Goal: Task Accomplishment & Management: Use online tool/utility

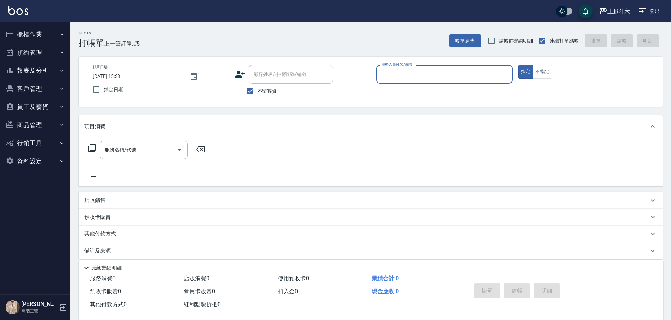
drag, startPoint x: 0, startPoint y: 0, endPoint x: 409, endPoint y: 70, distance: 414.8
click at [409, 70] on input "服務人員姓名/編號" at bounding box center [444, 74] width 130 height 12
click at [433, 71] on input "服務人員姓名/編號" at bounding box center [444, 74] width 130 height 12
type input "R"
type button "true"
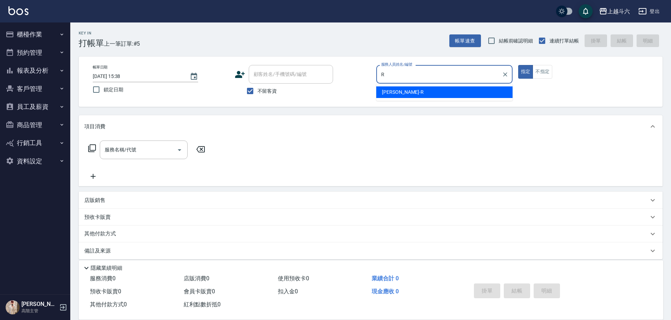
type input "[PERSON_NAME]"
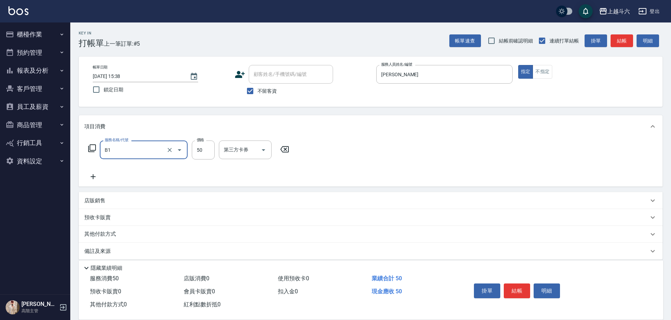
type input "剪髮(B1)"
type input "320"
click at [520, 292] on button "結帳" at bounding box center [517, 290] width 26 height 15
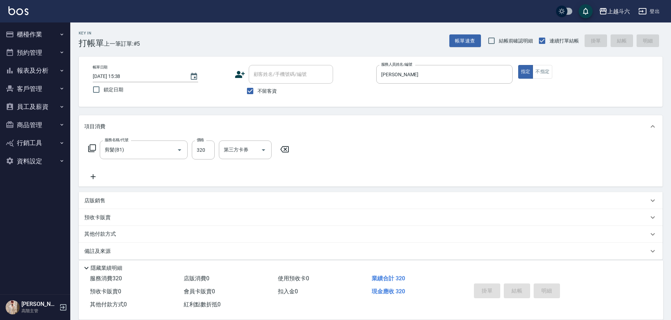
type input "[DATE] 21:21"
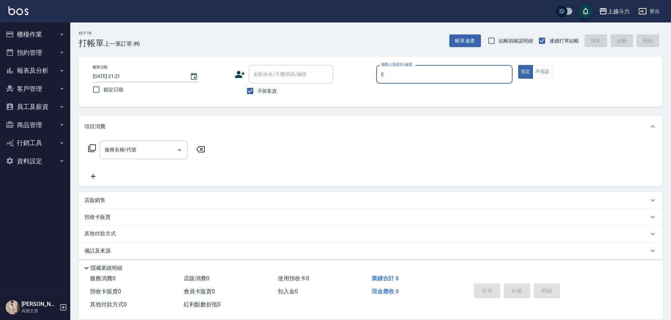
type input "[PERSON_NAME]"
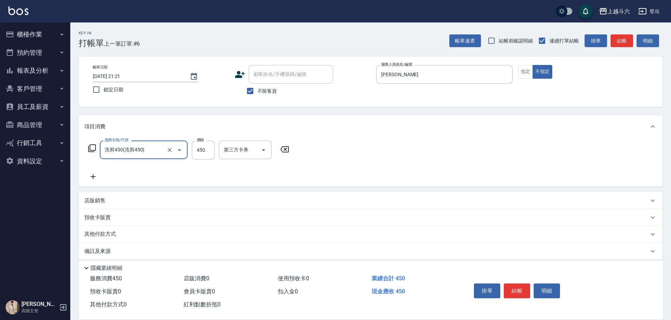
type input "洗剪450"
type input "萱芸-32"
click at [518, 291] on button "結帳" at bounding box center [517, 290] width 26 height 15
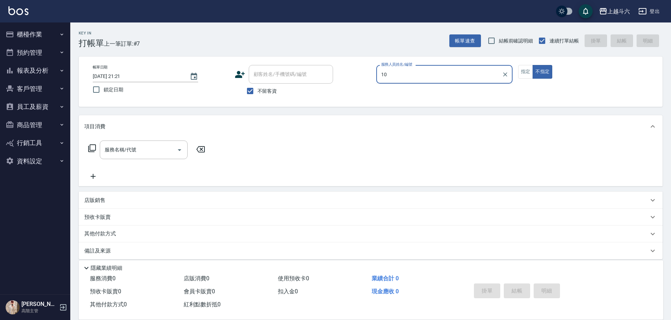
type input "Lambo藍寶-10"
type button "false"
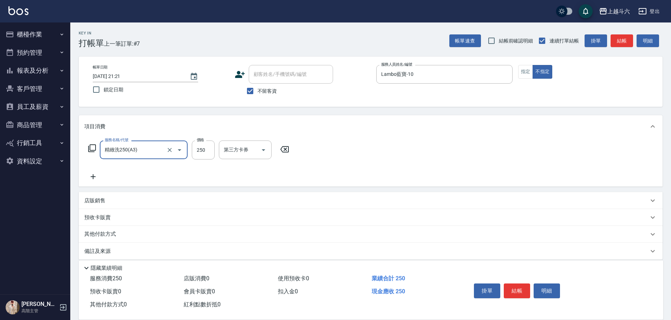
type input "精緻洗250(A3)"
type input "300"
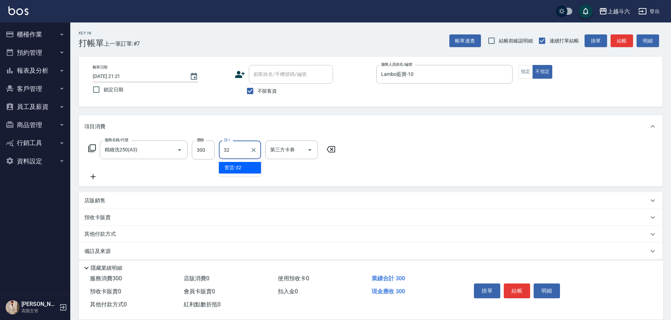
type input "萱芸-32"
click at [518, 291] on button "結帳" at bounding box center [517, 290] width 26 height 15
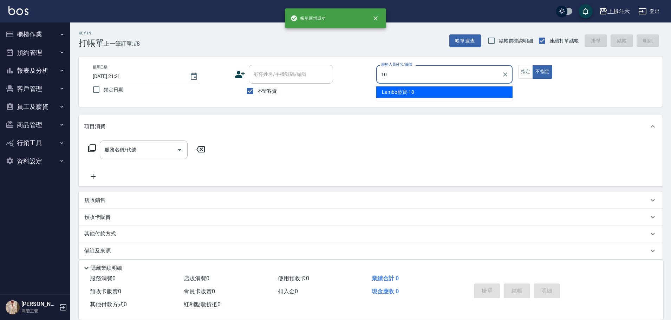
type input "Lambo藍寶-10"
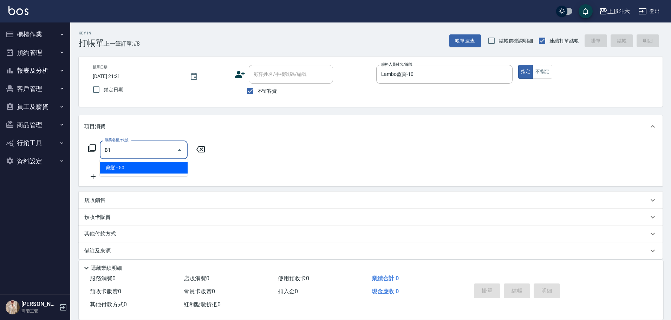
type input "剪髮(B1)"
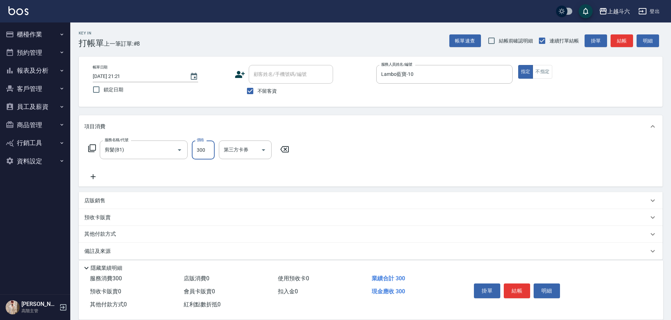
type input "300"
click at [519, 291] on button "結帳" at bounding box center [517, 290] width 26 height 15
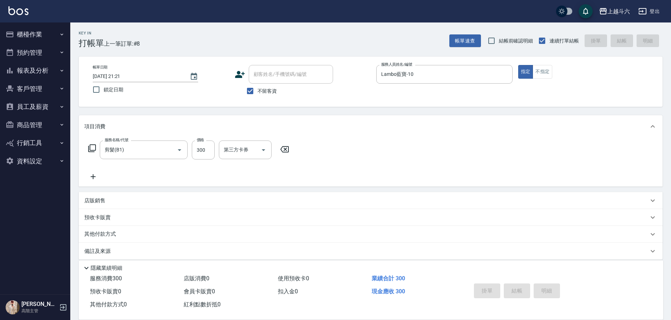
type input "[DATE] 21:22"
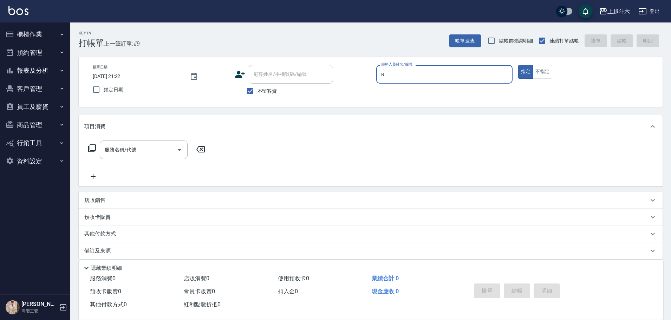
type input "[PERSON_NAME]"
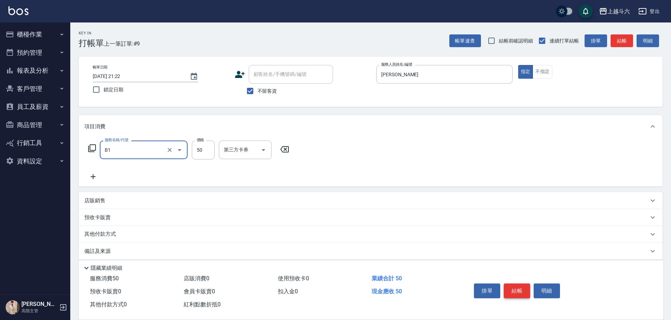
type input "剪髮(B1)"
type input "200"
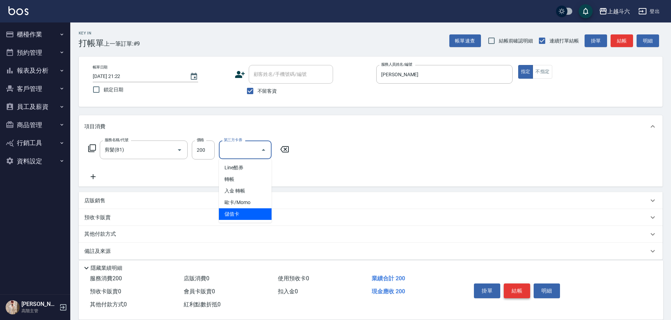
type input "儲值卡"
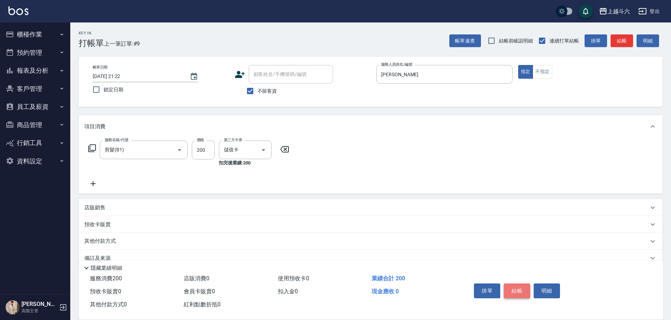
click at [517, 283] on button "結帳" at bounding box center [517, 290] width 26 height 15
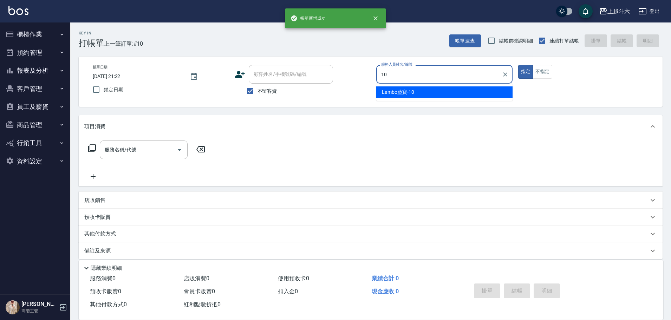
type input "Lambo藍寶-10"
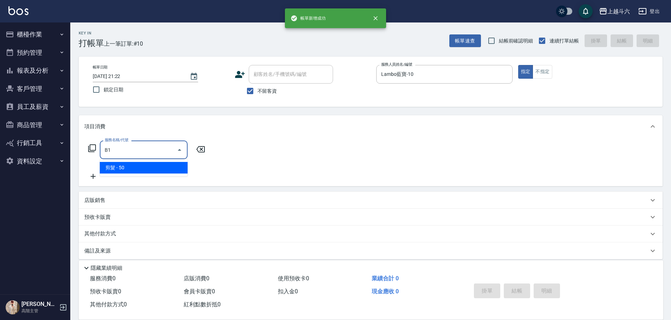
type input "剪髮(B1)"
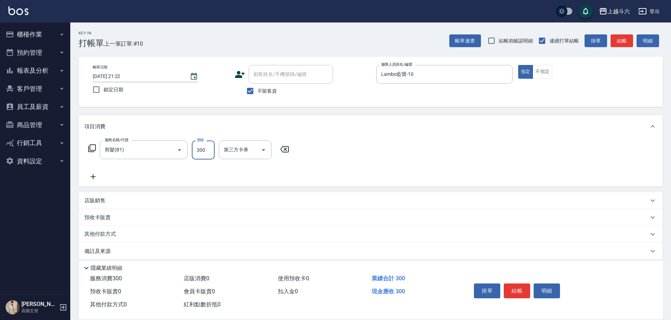
type input "300"
click at [520, 283] on button "結帳" at bounding box center [517, 290] width 26 height 15
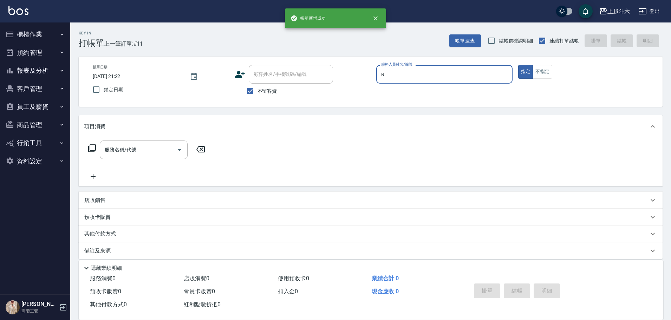
type input "[PERSON_NAME]"
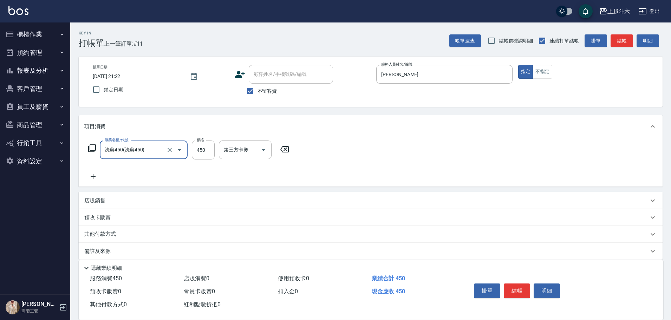
type input "洗剪450"
type input "570"
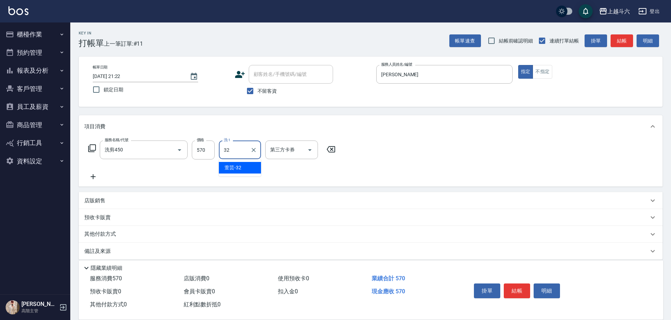
type input "萱芸-32"
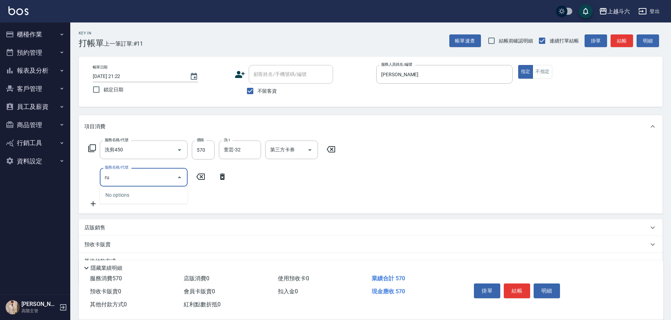
type input "r"
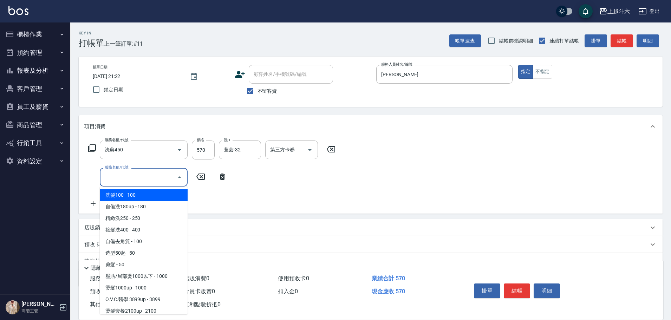
type input "ㄏ"
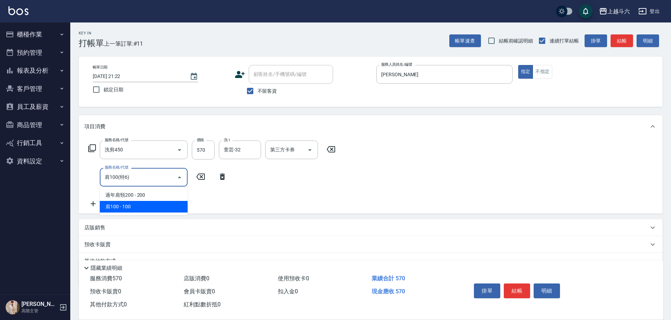
type input "肩100(特6)"
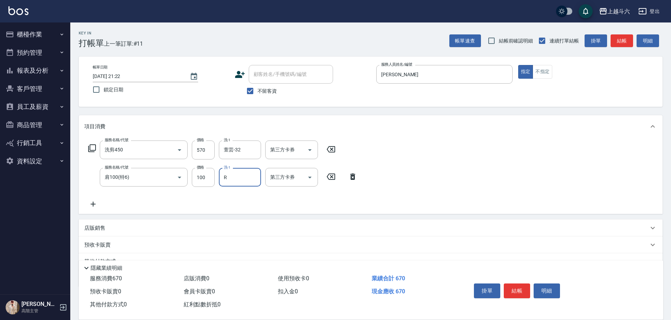
type input "[PERSON_NAME]"
click at [518, 289] on button "結帳" at bounding box center [517, 290] width 26 height 15
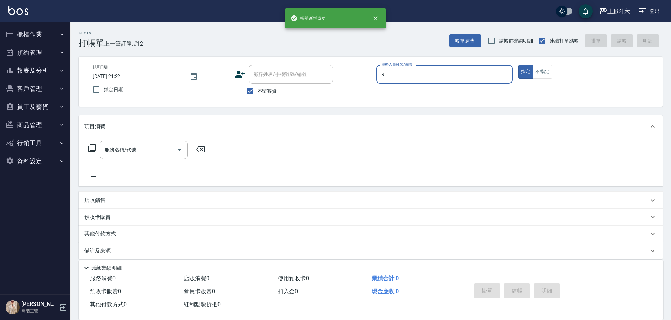
type input "[PERSON_NAME]"
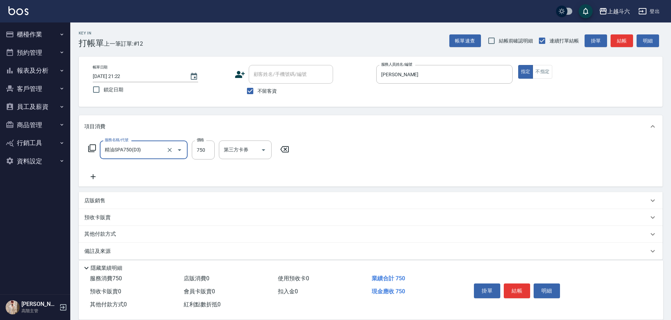
type input "精油SPA750(D3)"
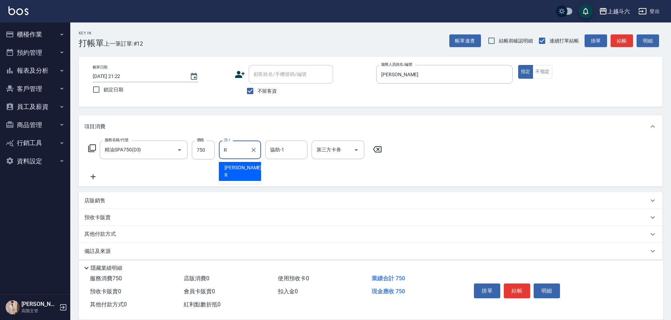
type input "[PERSON_NAME]"
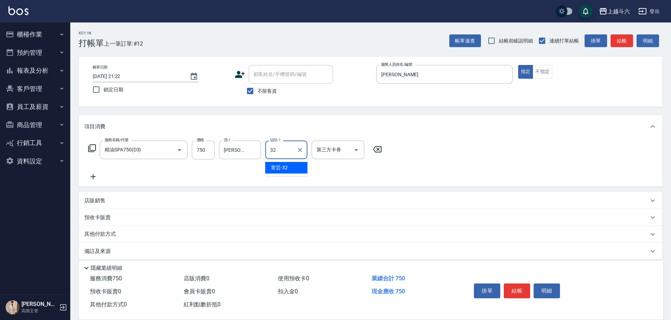
type input "萱芸-32"
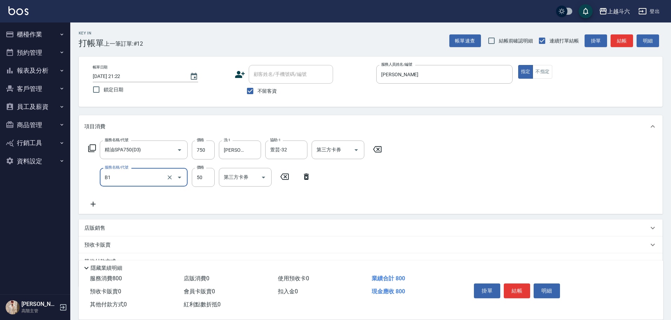
type input "剪髮(B1)"
type input "200"
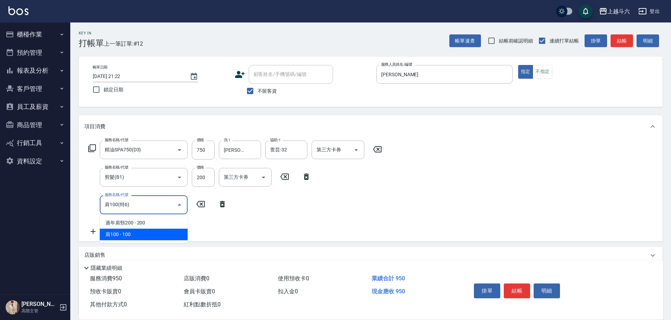
type input "肩100(特6)"
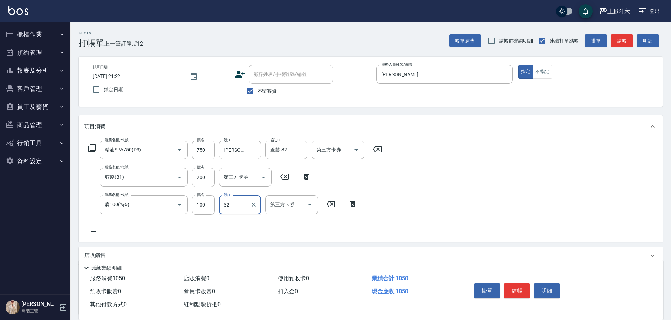
type input "萱芸-32"
click at [518, 289] on button "結帳" at bounding box center [517, 290] width 26 height 15
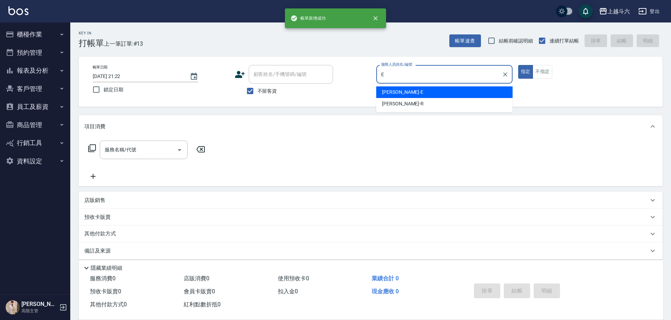
type input "[PERSON_NAME]"
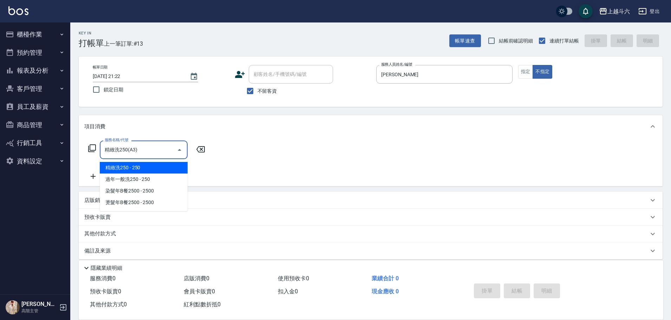
type input "精緻洗250(A3)"
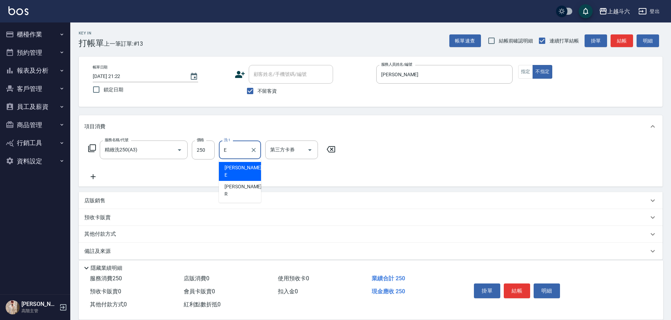
type input "[PERSON_NAME]"
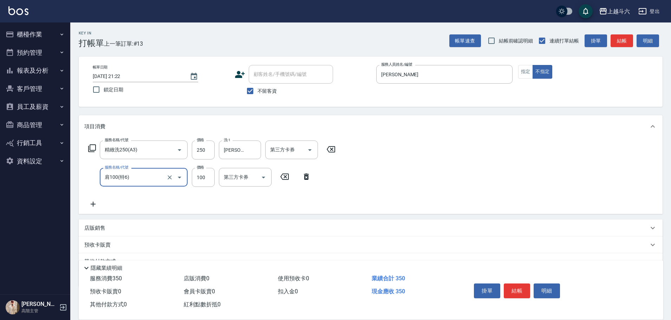
type input "肩100(特6)"
type input "[PERSON_NAME]"
drag, startPoint x: 518, startPoint y: 289, endPoint x: 513, endPoint y: 294, distance: 6.7
click at [515, 291] on button "結帳" at bounding box center [517, 290] width 26 height 15
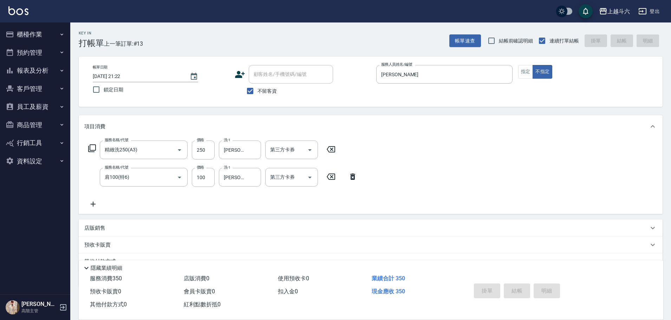
type input "[DATE] 21:23"
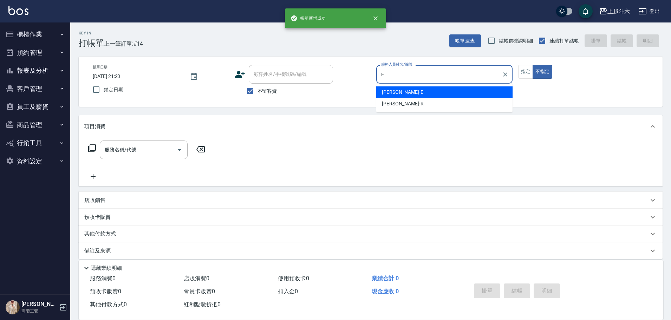
type input "[PERSON_NAME]"
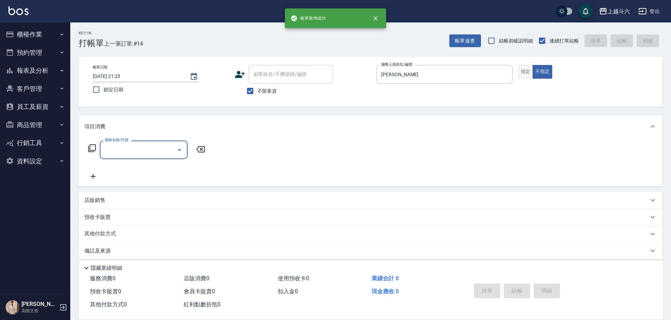
click at [530, 70] on button "指定" at bounding box center [525, 72] width 15 height 14
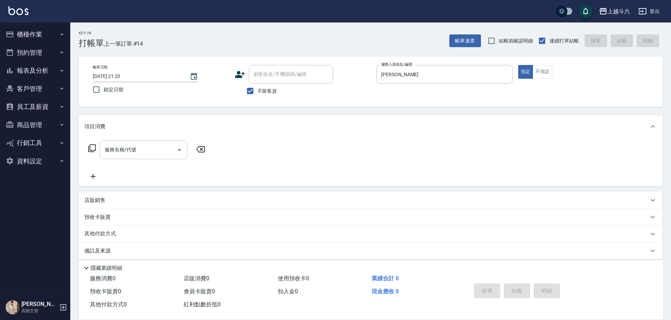
click at [150, 150] on input "服務名稱/代號" at bounding box center [138, 150] width 71 height 12
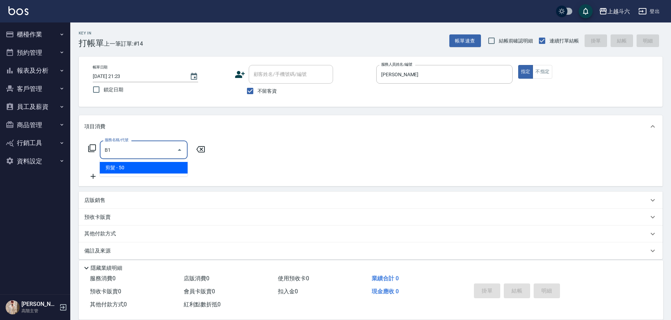
type input "剪髮(B1)"
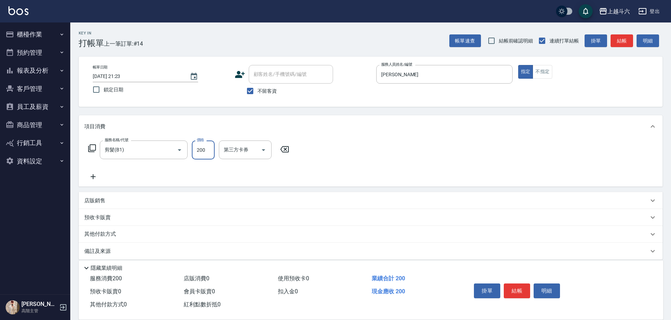
type input "200"
click at [511, 286] on button "結帳" at bounding box center [517, 290] width 26 height 15
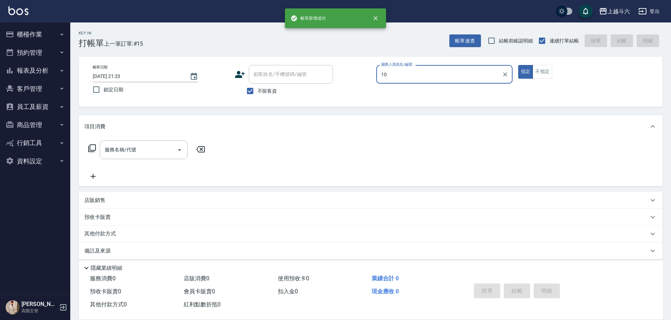
type input "Lambo藍寶-10"
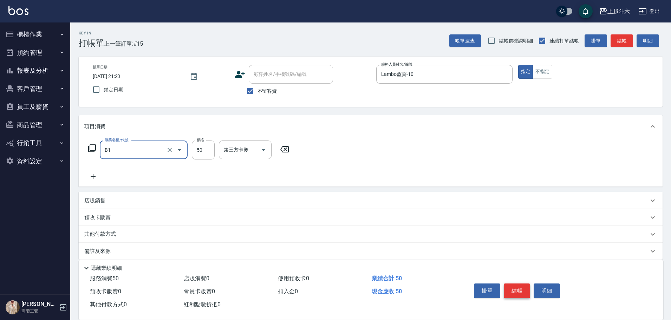
type input "剪髮(B1)"
type input "300"
click at [511, 286] on button "結帳" at bounding box center [517, 290] width 26 height 15
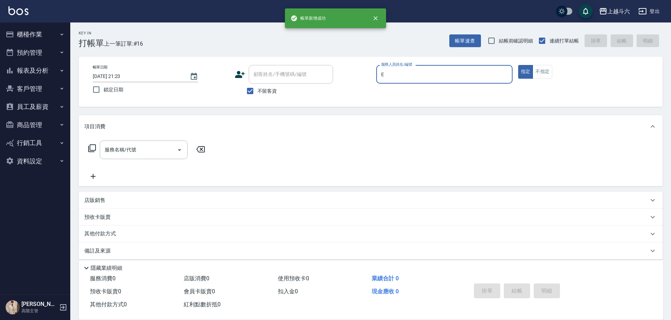
type input "[PERSON_NAME]"
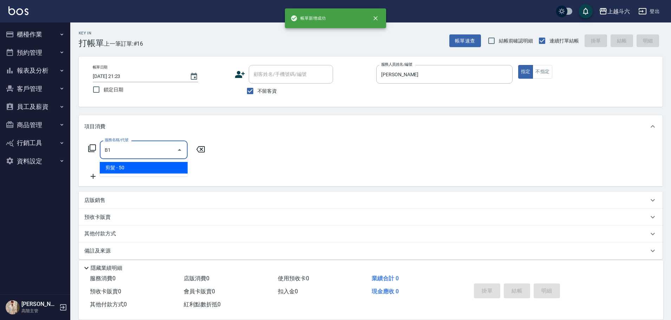
type input "剪髮(B1)"
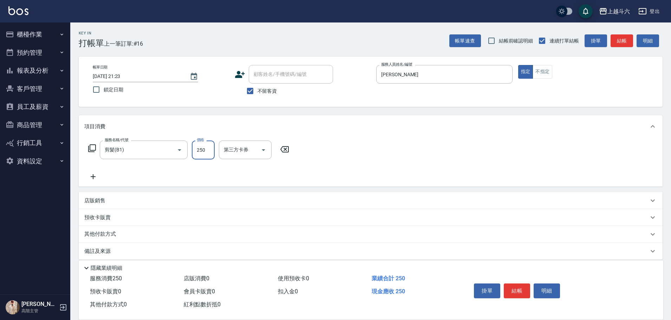
type input "250"
click at [511, 287] on button "結帳" at bounding box center [517, 290] width 26 height 15
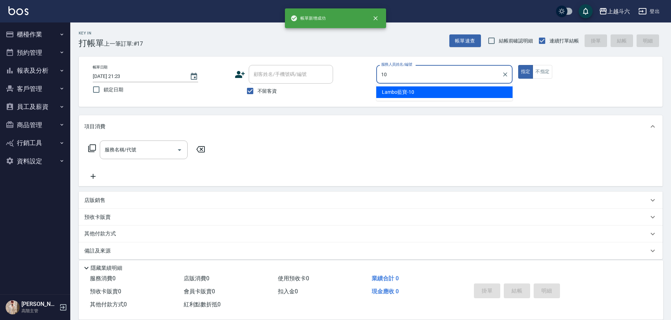
type input "Lambo藍寶-10"
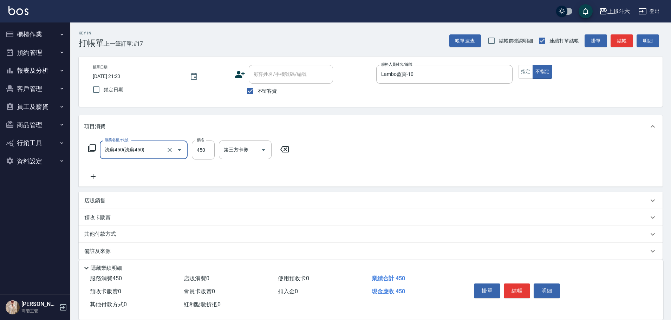
type input "洗剪450"
type input "Lambo藍寶-10"
click at [511, 287] on button "結帳" at bounding box center [517, 290] width 26 height 15
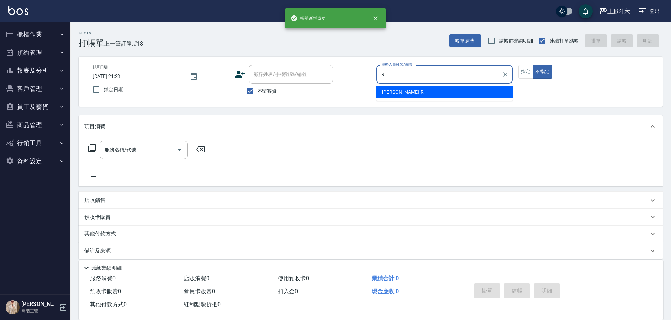
type input "[PERSON_NAME]"
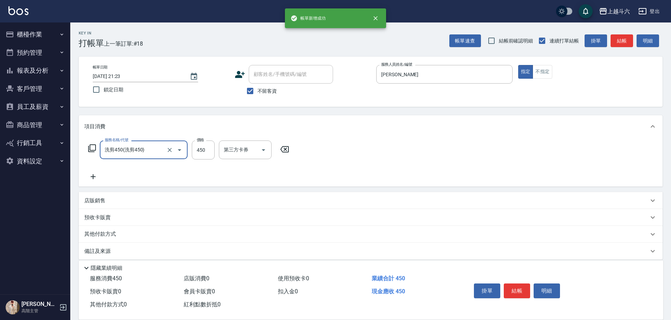
type input "洗剪450"
type input "570"
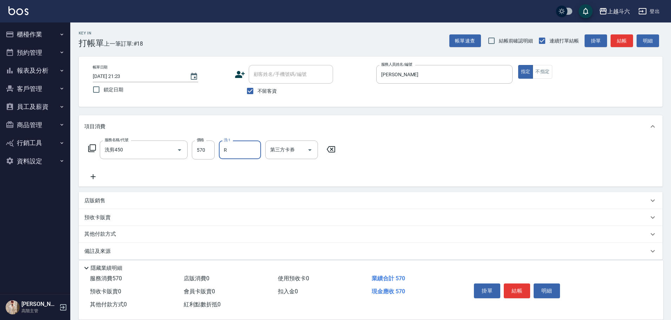
type input "[PERSON_NAME]"
click at [511, 287] on button "結帳" at bounding box center [517, 290] width 26 height 15
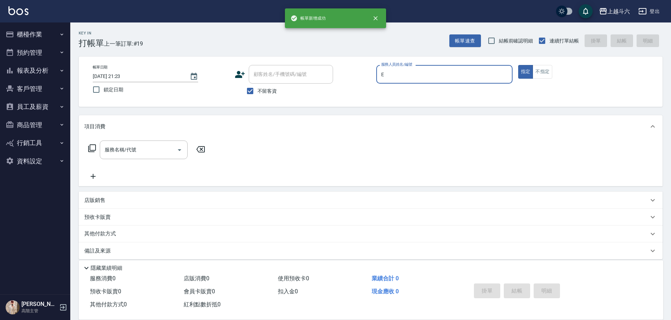
type input "[PERSON_NAME]"
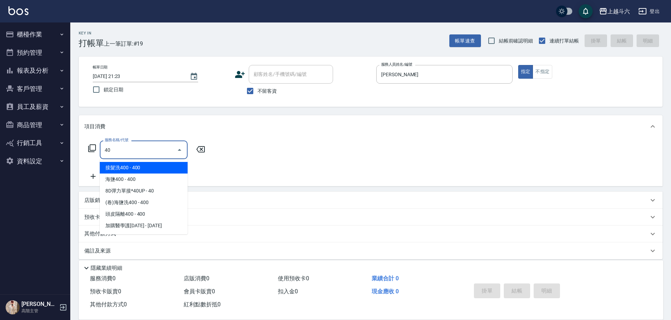
type input "4"
type input "3"
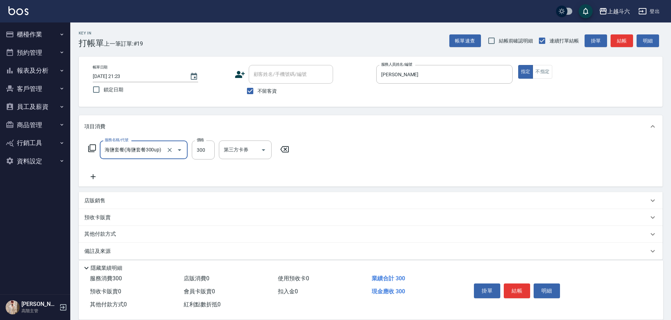
type input "海鹽套餐(海鹽套餐300up)"
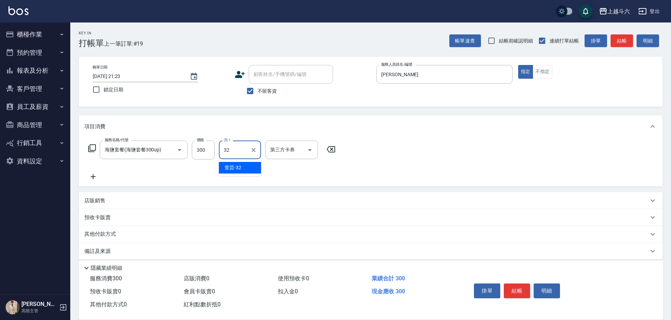
type input "萱芸-32"
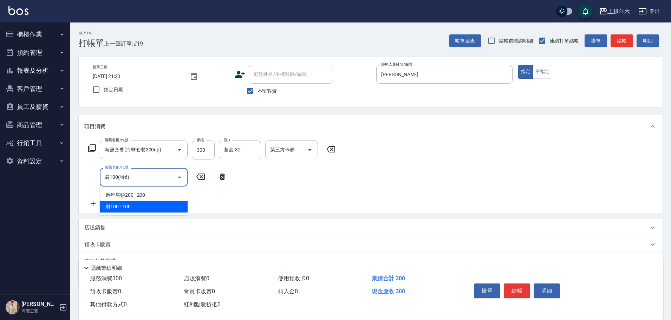
type input "肩100(特6)"
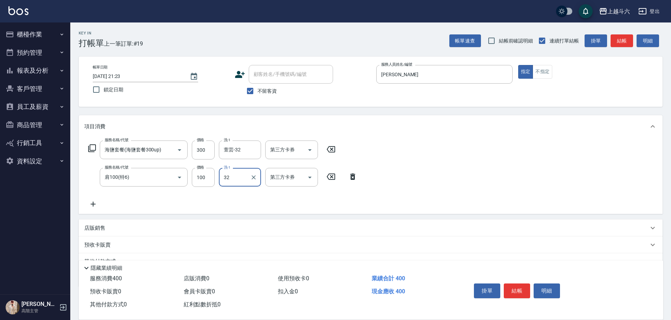
type input "萱芸-32"
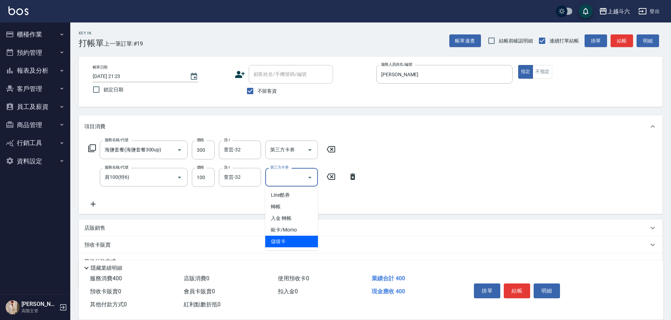
type input "儲值卡"
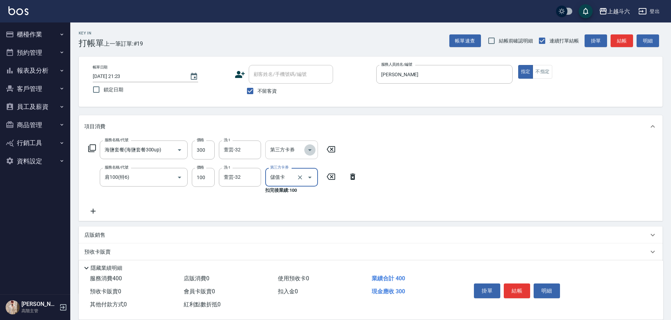
click at [313, 151] on icon "Open" at bounding box center [310, 150] width 8 height 8
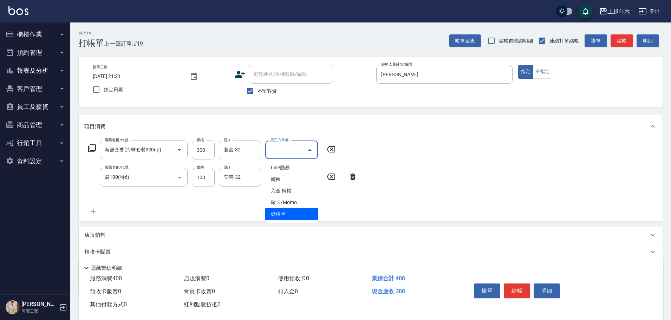
click at [295, 209] on span "儲值卡" at bounding box center [291, 214] width 53 height 12
type input "儲值卡"
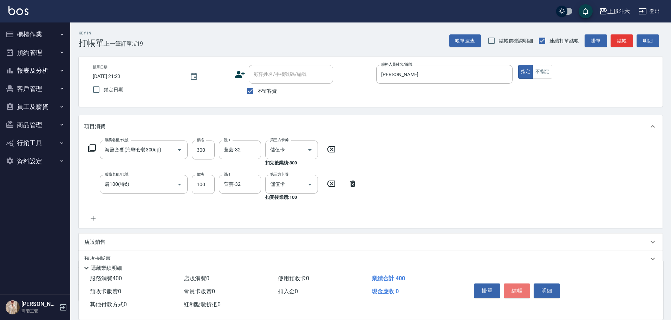
click at [519, 288] on button "結帳" at bounding box center [517, 290] width 26 height 15
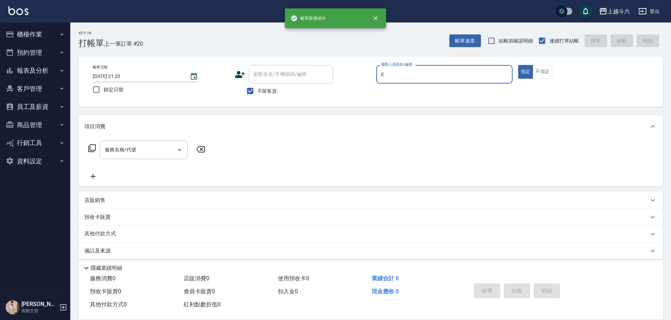
type input "[PERSON_NAME]"
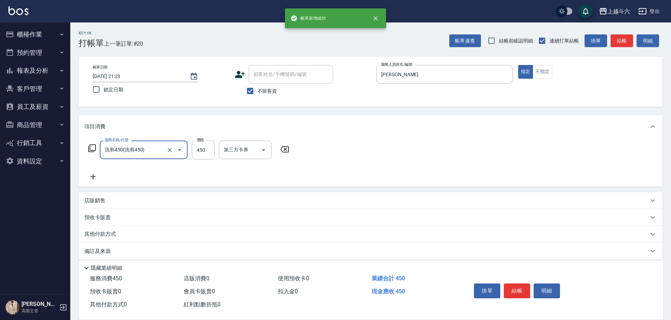
type input "洗剪450"
type input "萱芸-32"
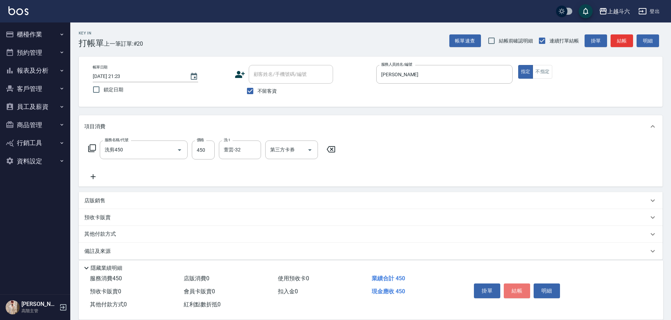
click at [519, 288] on button "結帳" at bounding box center [517, 290] width 26 height 15
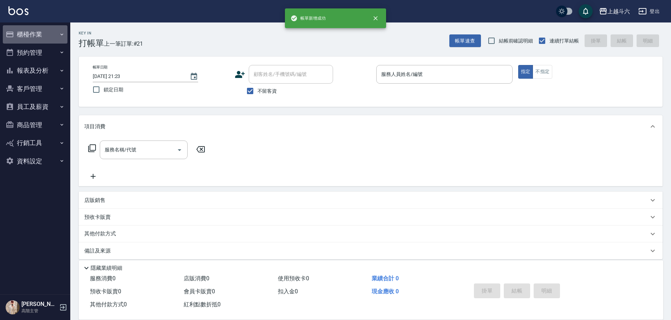
drag, startPoint x: 42, startPoint y: 34, endPoint x: 42, endPoint y: 38, distance: 4.2
click at [42, 31] on button "櫃檯作業" at bounding box center [35, 34] width 65 height 18
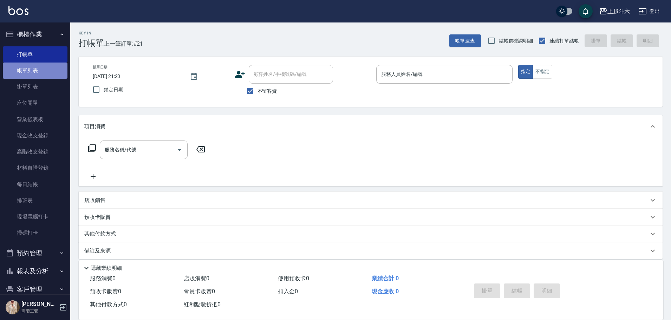
click at [37, 67] on link "帳單列表" at bounding box center [35, 71] width 65 height 16
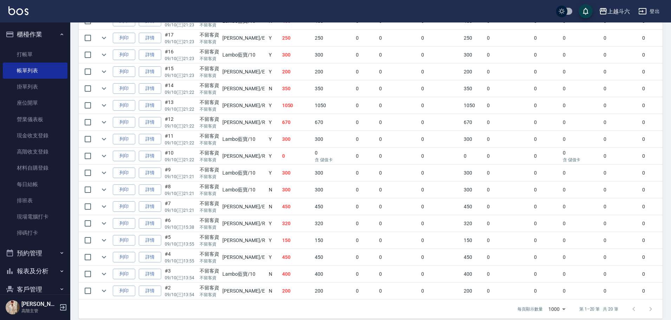
scroll to position [261, 0]
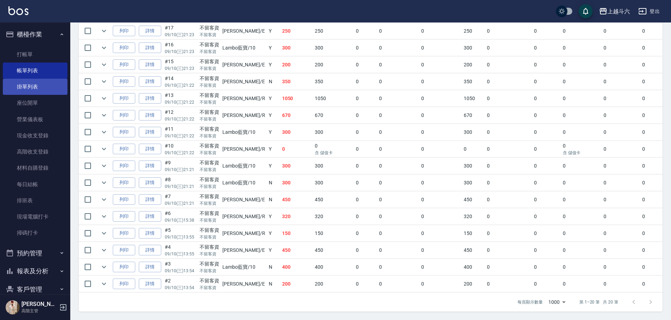
click at [41, 89] on link "掛單列表" at bounding box center [35, 87] width 65 height 16
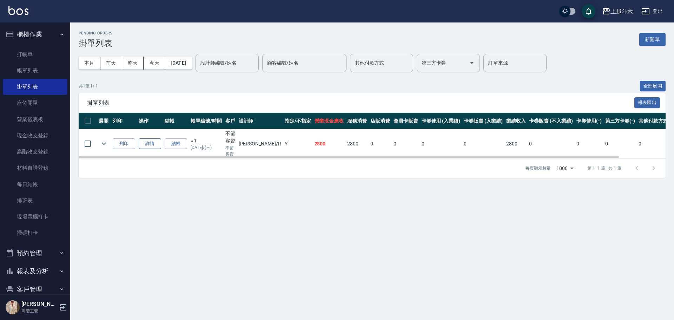
click at [156, 143] on link "詳情" at bounding box center [150, 143] width 22 height 11
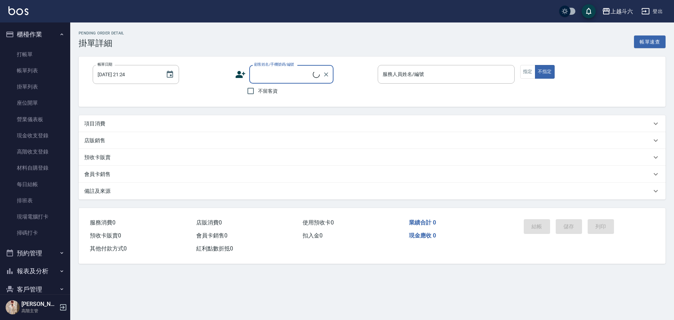
type input "[DATE] 13:54"
checkbox input "true"
type input "[PERSON_NAME]"
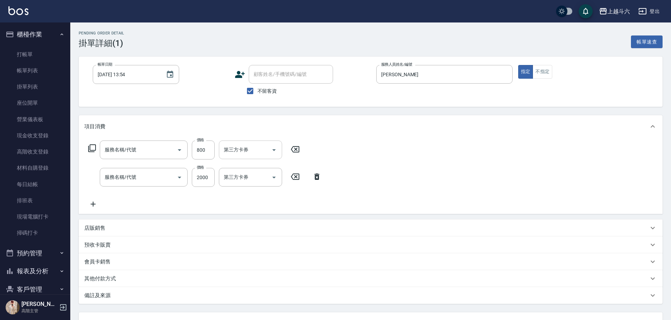
type input "護髮600以上([MEDICAL_DATA])"
type input "活動燙髮1799 不分長度"
click at [242, 178] on input "洗-1" at bounding box center [250, 177] width 57 height 12
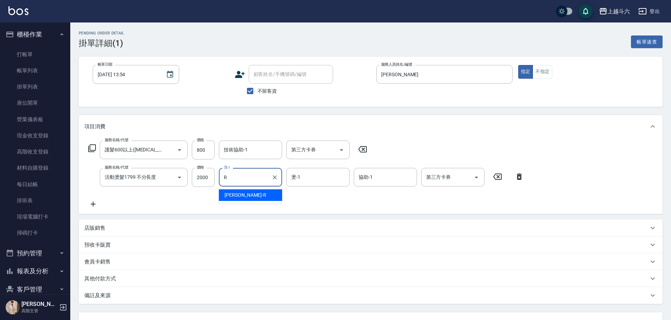
type input "[PERSON_NAME]"
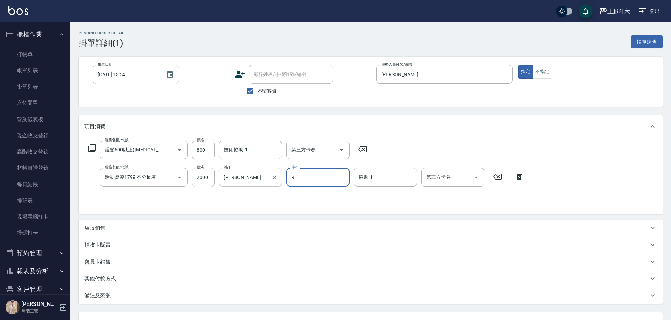
type input "[PERSON_NAME]"
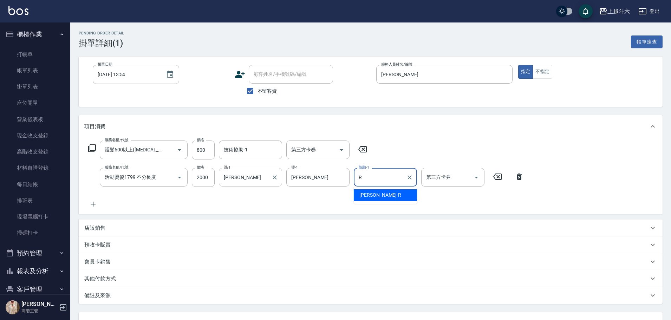
type input "[PERSON_NAME]"
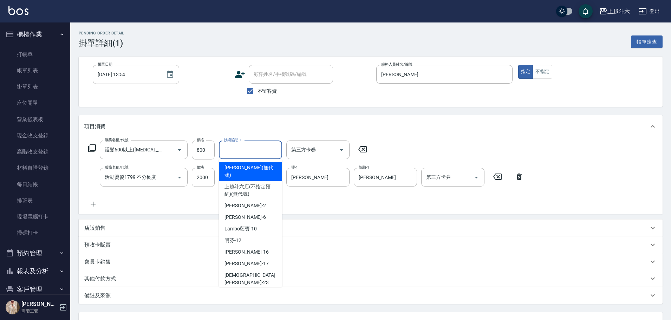
click at [245, 146] on input "技術協助-1" at bounding box center [250, 150] width 57 height 12
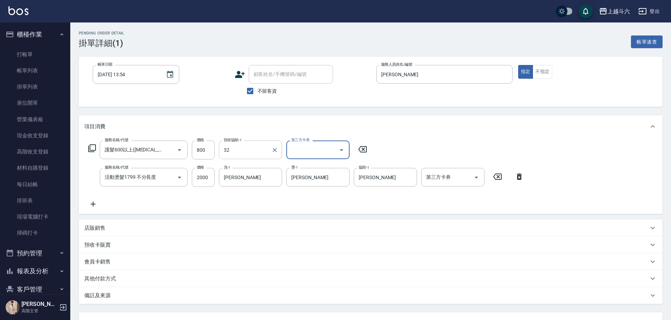
type input "萱芸-32"
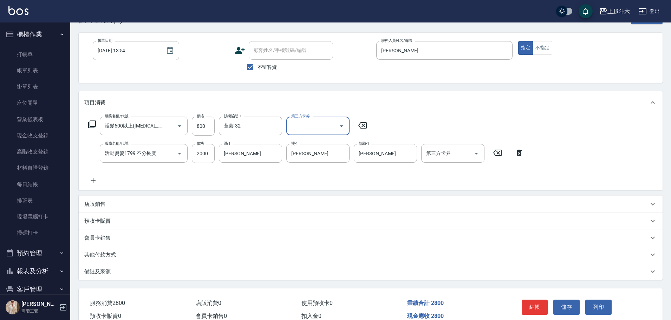
scroll to position [35, 0]
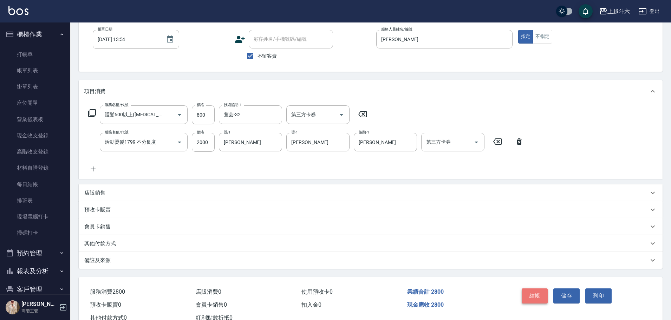
click at [536, 296] on button "結帳" at bounding box center [534, 295] width 26 height 15
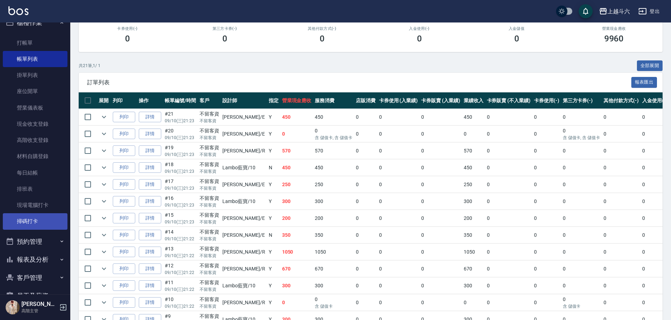
scroll to position [85, 0]
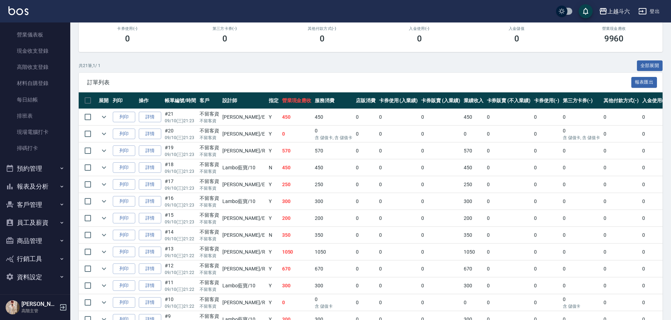
click at [54, 178] on button "報表及分析" at bounding box center [35, 186] width 65 height 18
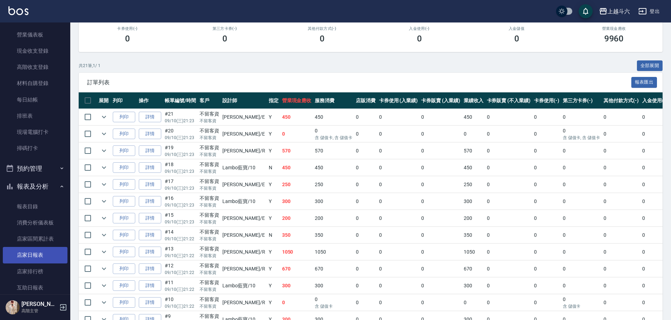
click at [50, 254] on link "店家日報表" at bounding box center [35, 255] width 65 height 16
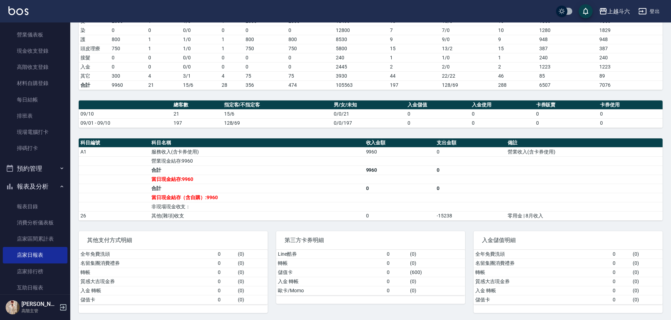
scroll to position [135, 0]
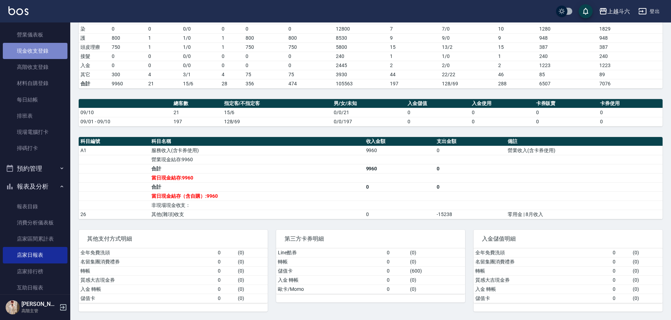
click at [43, 51] on link "現金收支登錄" at bounding box center [35, 51] width 65 height 16
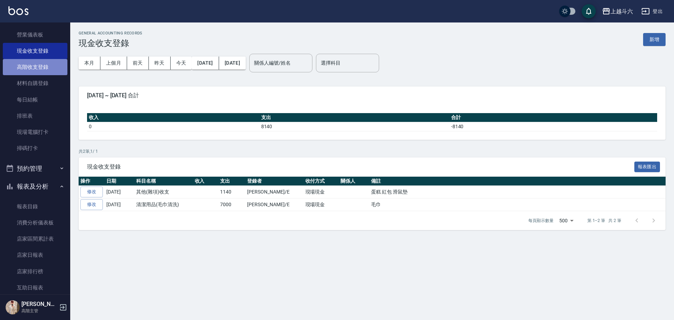
click at [50, 68] on link "高階收支登錄" at bounding box center [35, 67] width 65 height 16
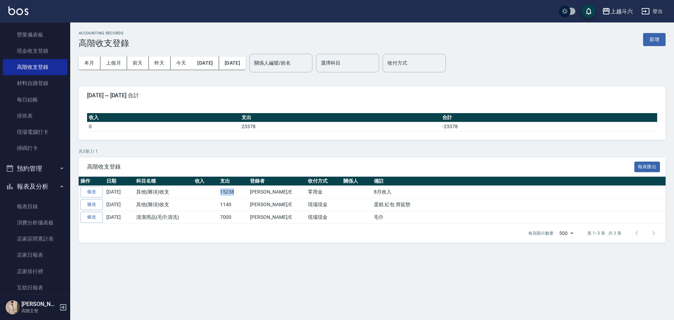
drag, startPoint x: 219, startPoint y: 194, endPoint x: 240, endPoint y: 191, distance: 21.3
click at [240, 192] on td "15238" at bounding box center [233, 192] width 30 height 13
copy td "15238"
click at [98, 194] on link "修改" at bounding box center [91, 191] width 22 height 11
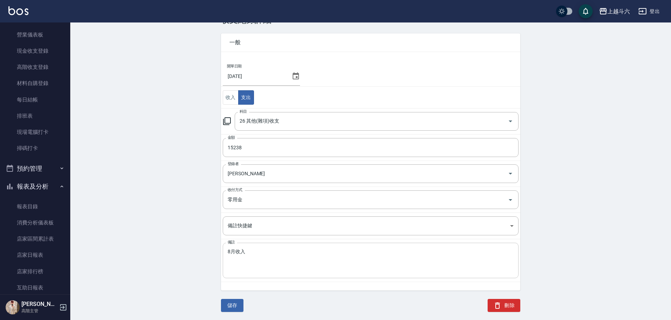
scroll to position [24, 0]
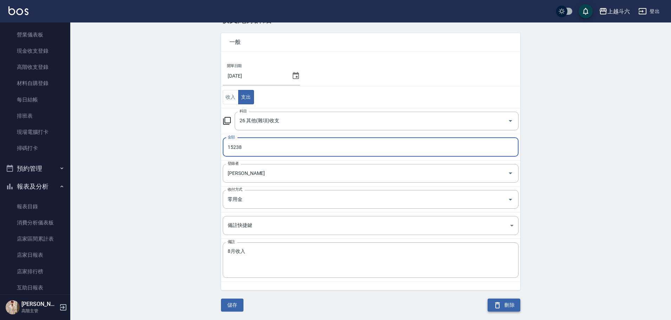
click at [510, 308] on button "刪除" at bounding box center [503, 304] width 33 height 13
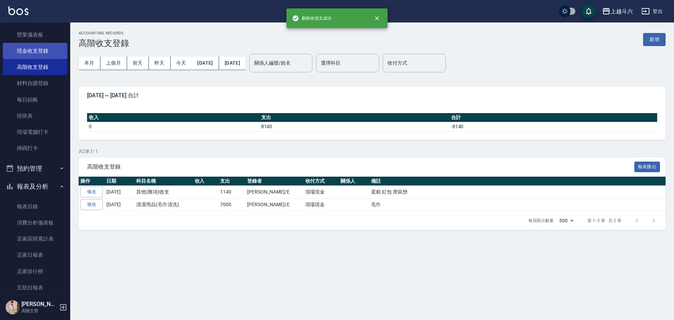
click at [42, 57] on link "現金收支登錄" at bounding box center [35, 51] width 65 height 16
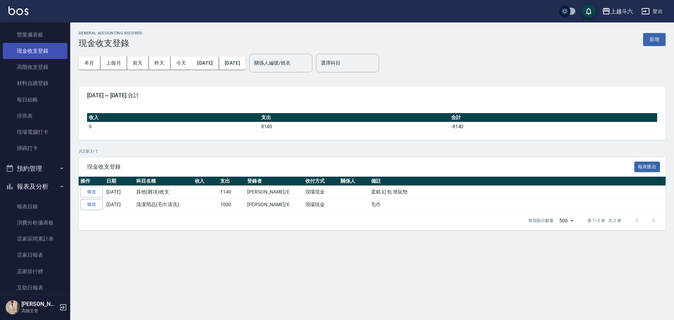
click at [42, 49] on link "現金收支登錄" at bounding box center [35, 51] width 65 height 16
drag, startPoint x: 42, startPoint y: 49, endPoint x: 87, endPoint y: 45, distance: 45.5
click at [43, 49] on link "現金收支登錄" at bounding box center [35, 51] width 65 height 16
click at [661, 39] on button "新增" at bounding box center [654, 39] width 22 height 13
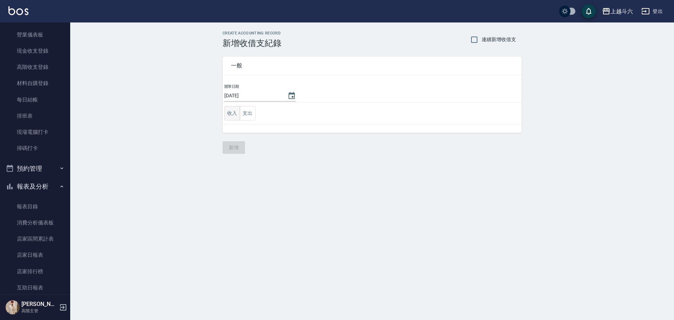
click at [230, 116] on button "收入" at bounding box center [232, 113] width 16 height 14
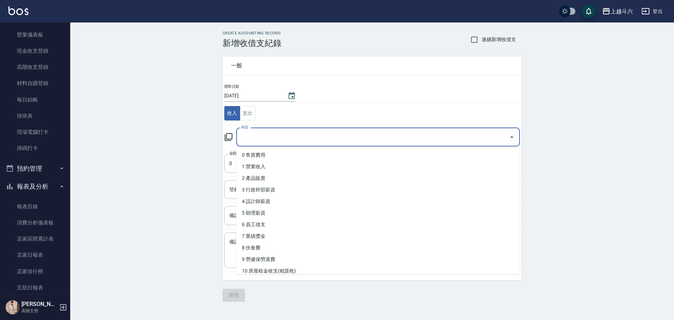
click at [286, 142] on input "科目" at bounding box center [372, 137] width 267 height 12
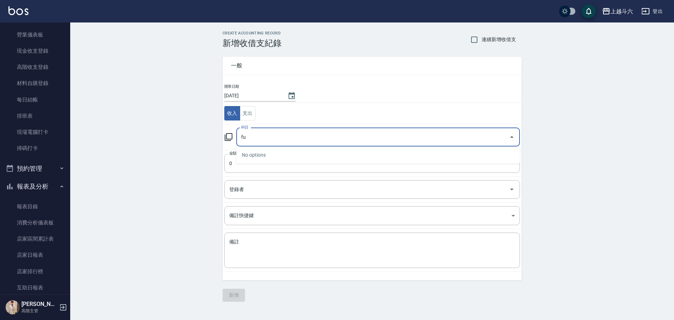
type input "f"
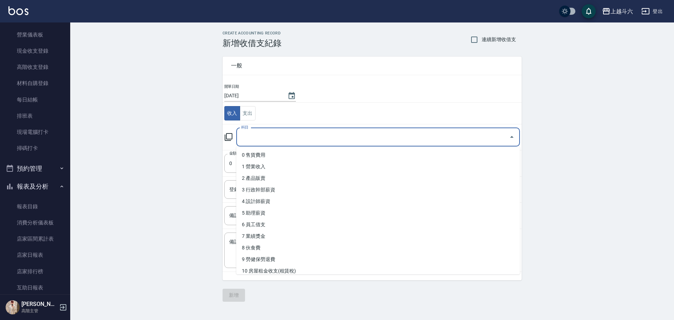
type input "ㄏ"
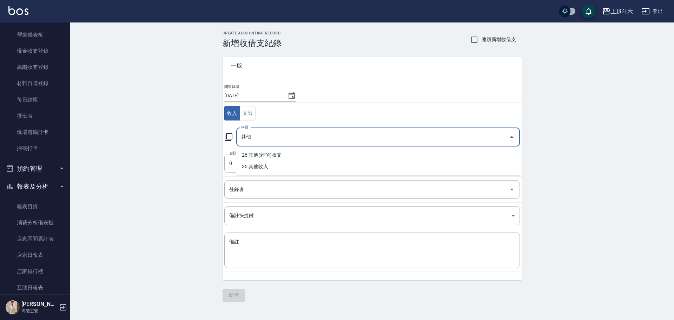
click at [285, 170] on li "35 其他收入" at bounding box center [378, 167] width 284 height 12
type input "35 其他收入"
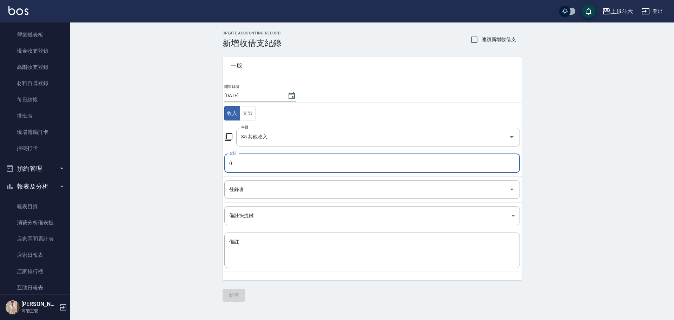
paste input "15238"
type input "15238"
click at [250, 185] on input "登錄者" at bounding box center [367, 189] width 279 height 12
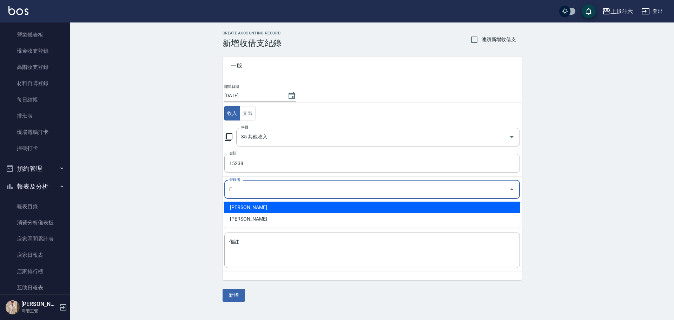
type input "[PERSON_NAME]"
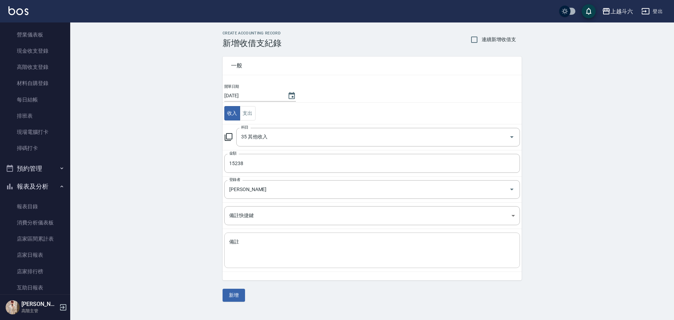
click at [335, 244] on div "x 備註" at bounding box center [372, 249] width 296 height 35
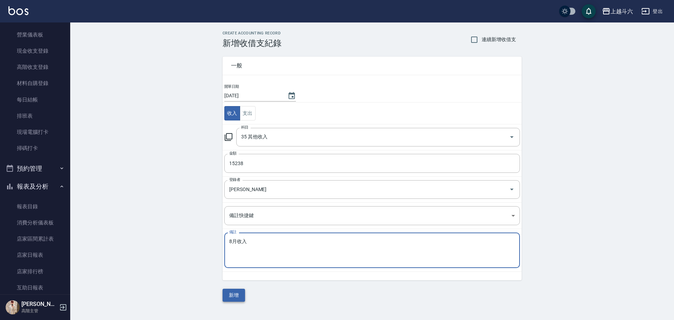
type textarea "8月收入"
click at [234, 294] on button "新增" at bounding box center [234, 295] width 22 height 13
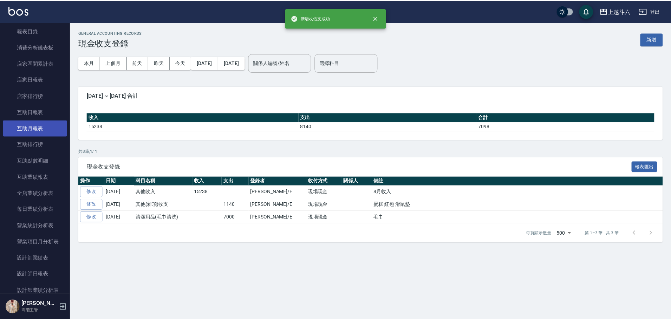
scroll to position [190, 0]
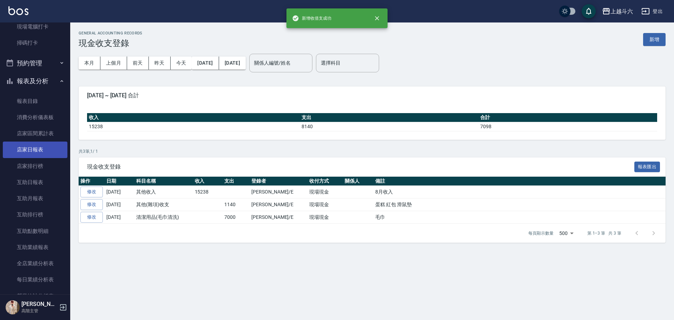
click at [51, 144] on link "店家日報表" at bounding box center [35, 150] width 65 height 16
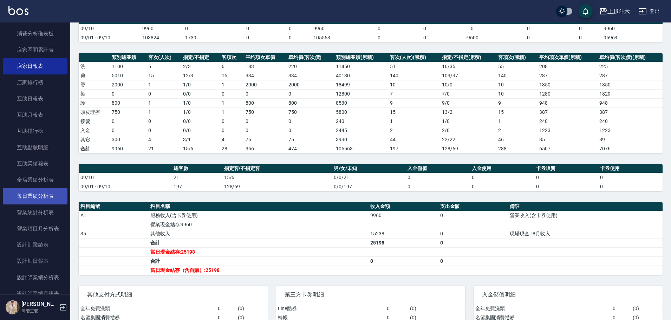
scroll to position [330, 0]
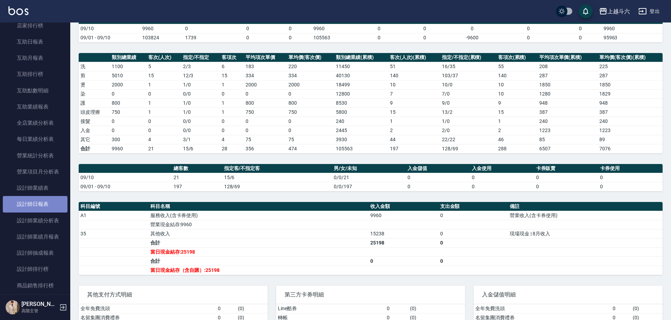
click at [35, 197] on link "設計師日報表" at bounding box center [35, 204] width 65 height 16
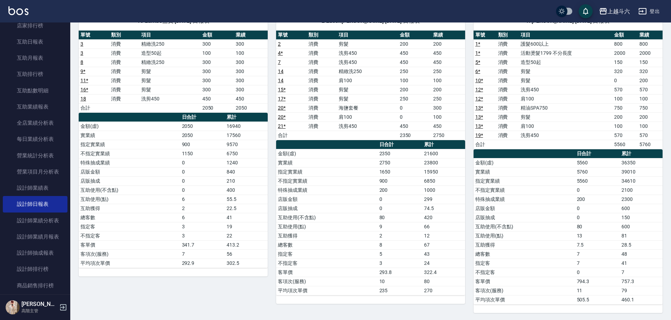
scroll to position [67, 0]
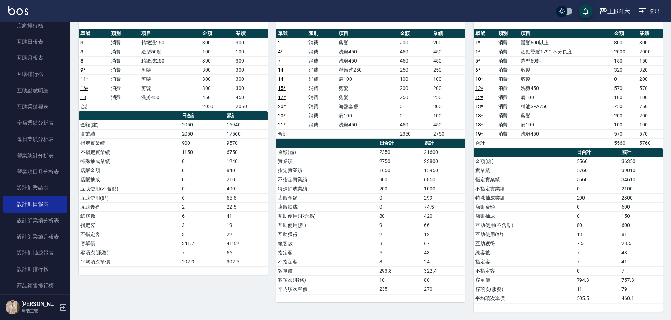
click at [654, 9] on button "登出" at bounding box center [648, 11] width 27 height 13
